Goal: Information Seeking & Learning: Understand process/instructions

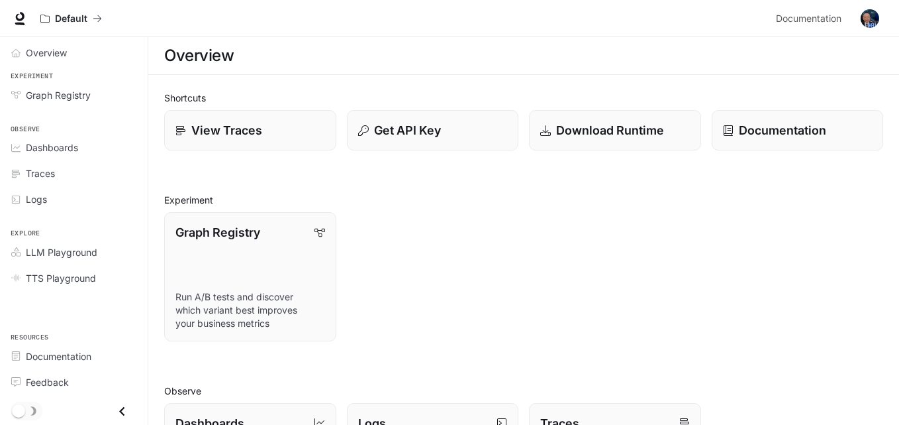
click at [881, 55] on div "Overview" at bounding box center [523, 55] width 719 height 26
click at [825, 19] on span "Documentation" at bounding box center [809, 19] width 66 height 17
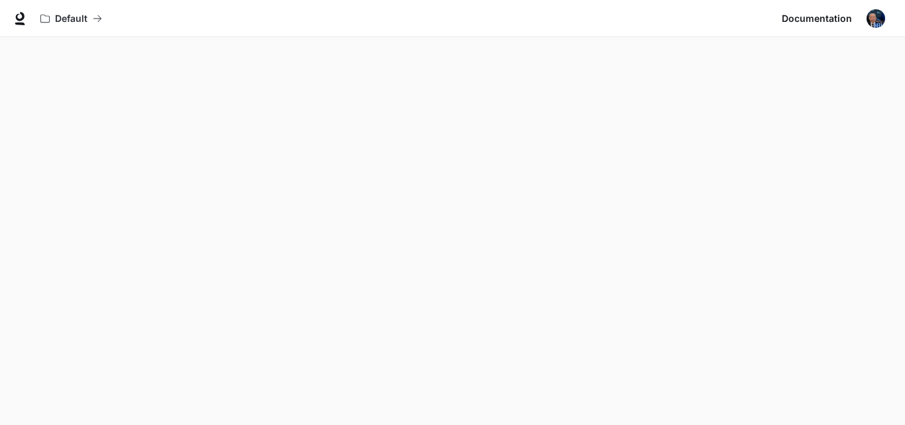
click at [819, 24] on span "Documentation" at bounding box center [817, 19] width 70 height 17
click at [882, 17] on img "button" at bounding box center [875, 18] width 19 height 19
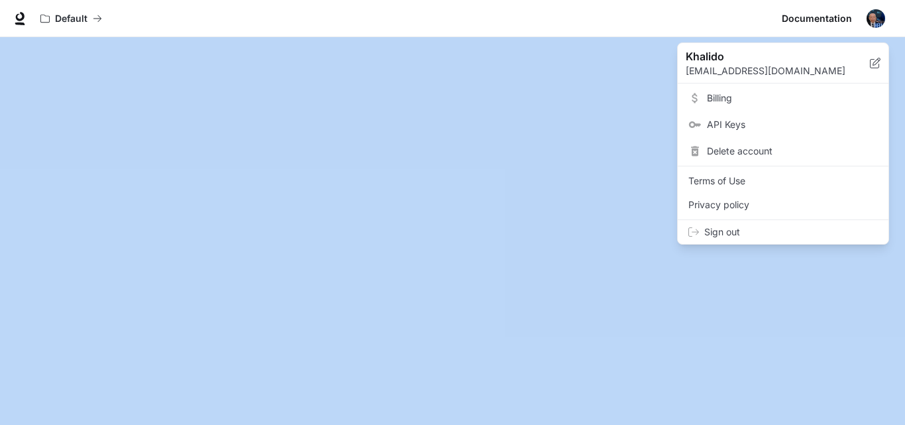
click at [882, 17] on div at bounding box center [452, 212] width 905 height 425
